Goal: Navigation & Orientation: Find specific page/section

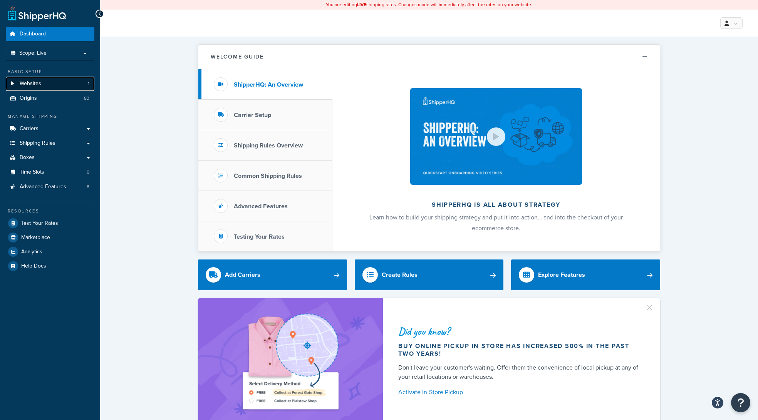
click at [43, 82] on link "Websites 1" at bounding box center [50, 84] width 89 height 14
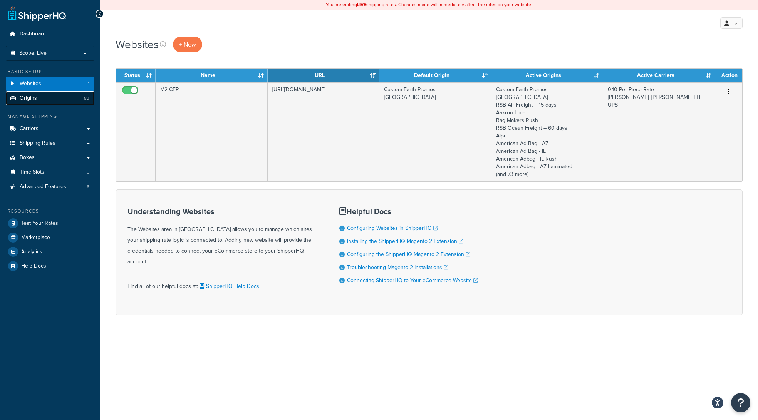
click at [34, 98] on span "Origins" at bounding box center [28, 98] width 17 height 7
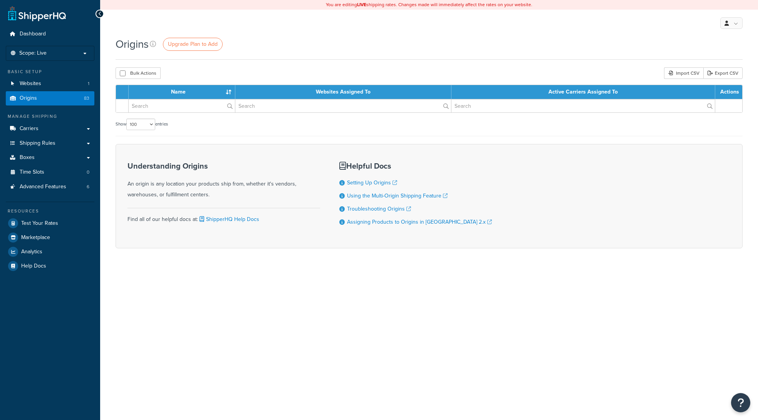
select select "100"
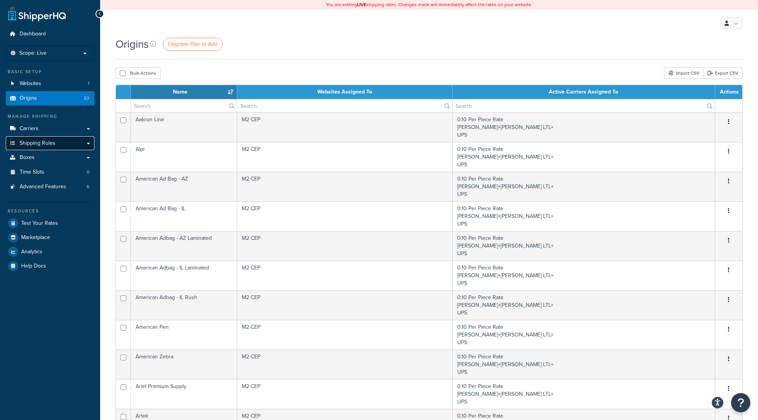
click at [84, 143] on link "Shipping Rules" at bounding box center [50, 143] width 89 height 14
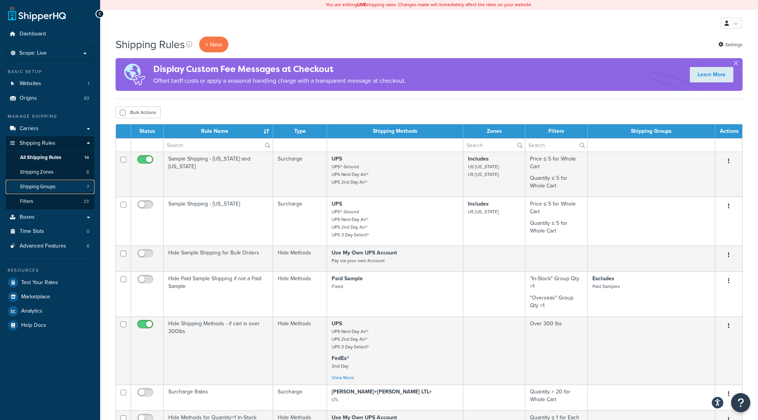
click at [37, 188] on span "Shipping Groups" at bounding box center [37, 187] width 35 height 7
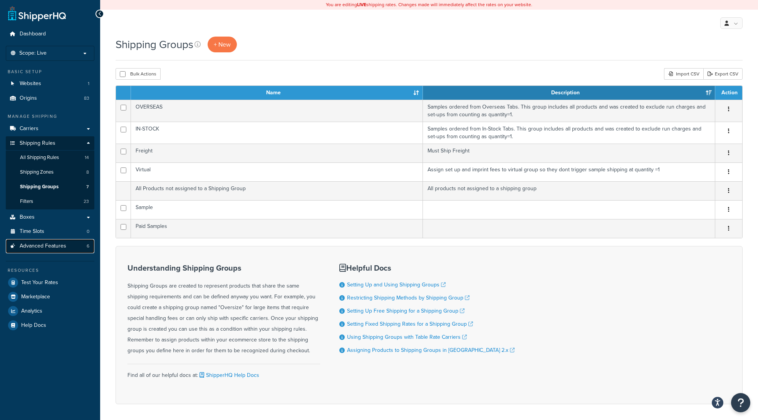
click at [48, 247] on span "Advanced Features" at bounding box center [43, 246] width 47 height 7
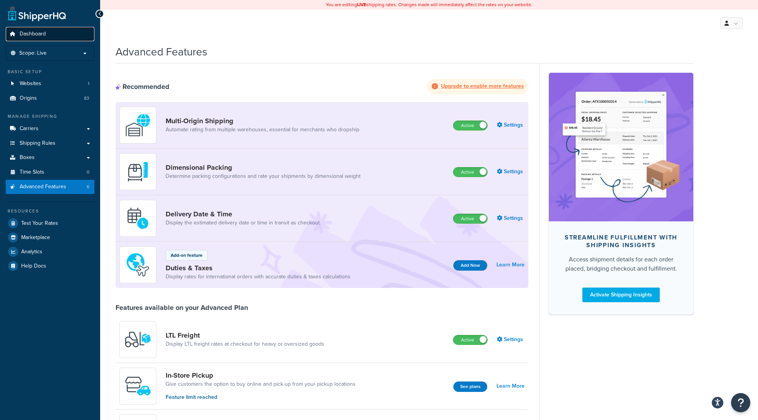
click at [28, 34] on span "Dashboard" at bounding box center [33, 34] width 26 height 7
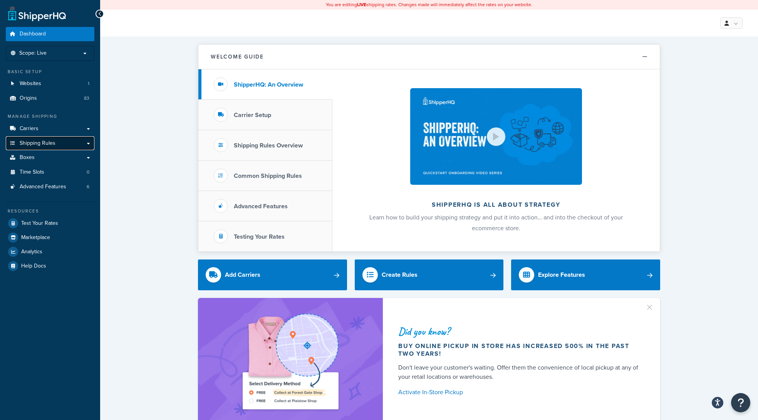
click at [89, 144] on link "Shipping Rules" at bounding box center [50, 143] width 89 height 14
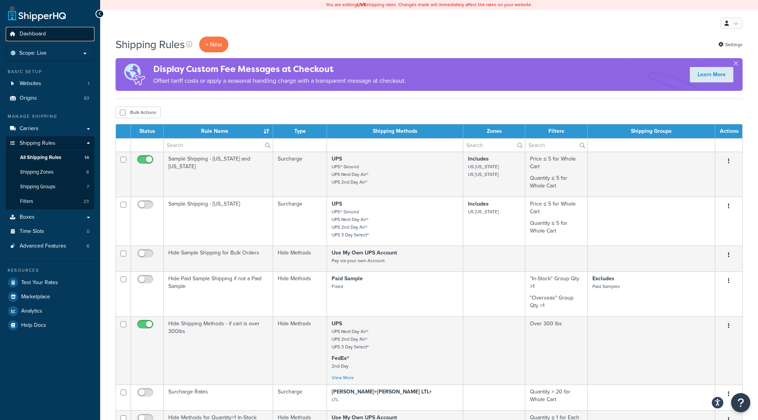
click at [22, 31] on span "Dashboard" at bounding box center [33, 34] width 26 height 7
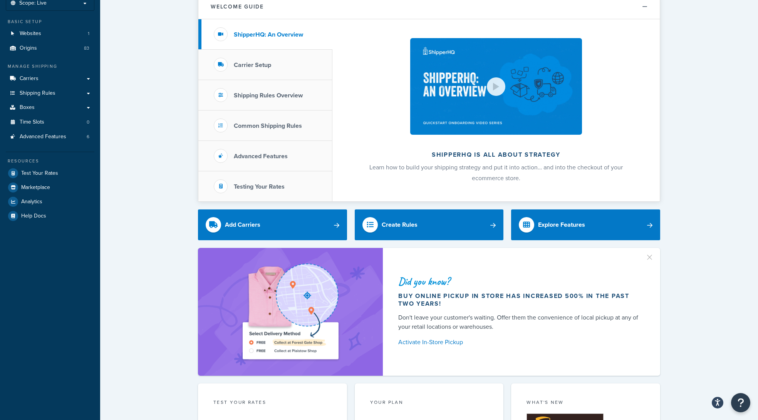
scroll to position [55, 0]
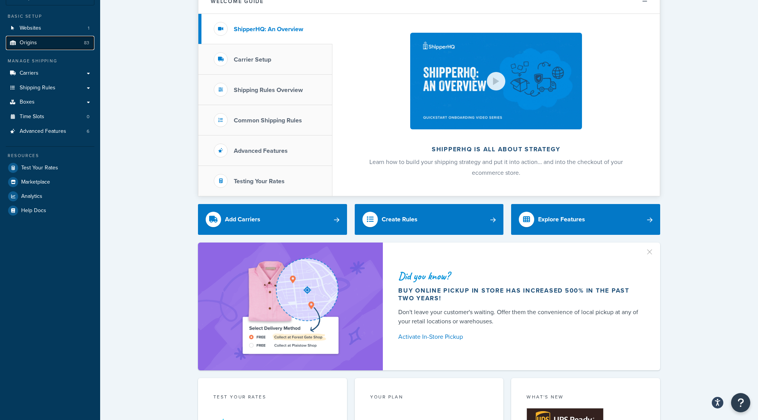
click at [32, 42] on span "Origins" at bounding box center [28, 43] width 17 height 7
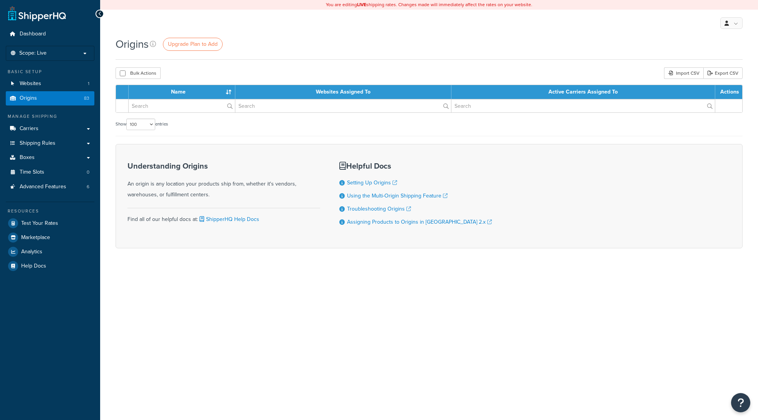
select select "100"
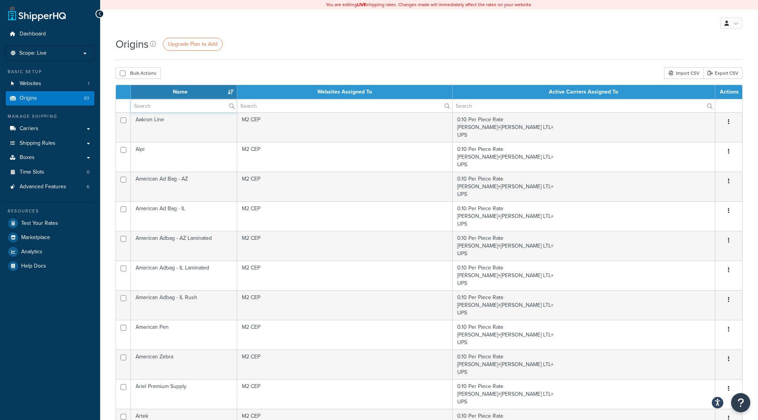
click at [181, 105] on input "text" at bounding box center [184, 105] width 106 height 13
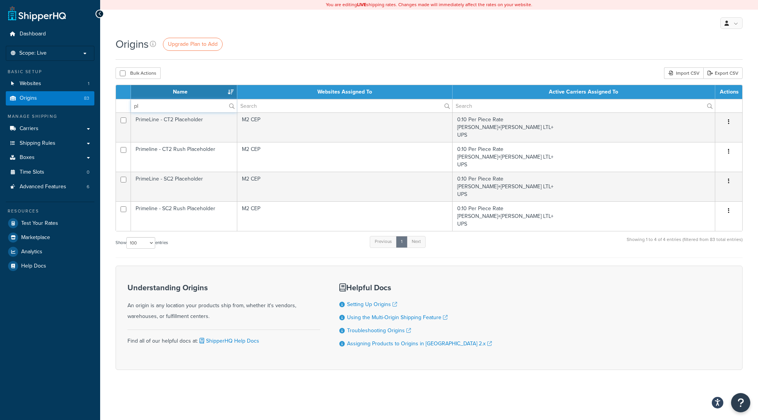
type input "p"
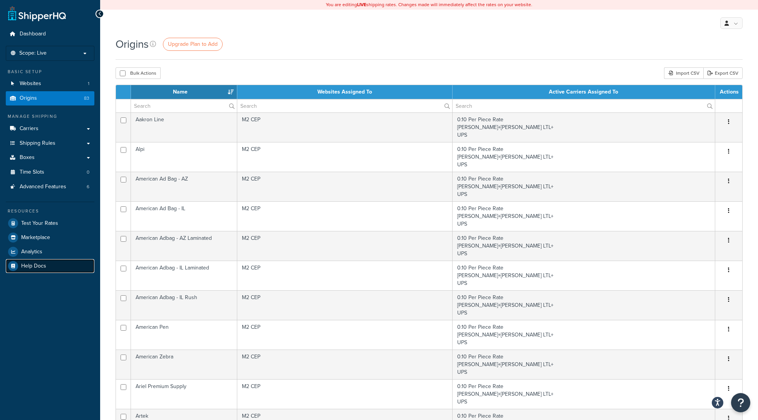
click at [44, 263] on span "Help Docs" at bounding box center [33, 266] width 25 height 7
